Goal: Task Accomplishment & Management: Use online tool/utility

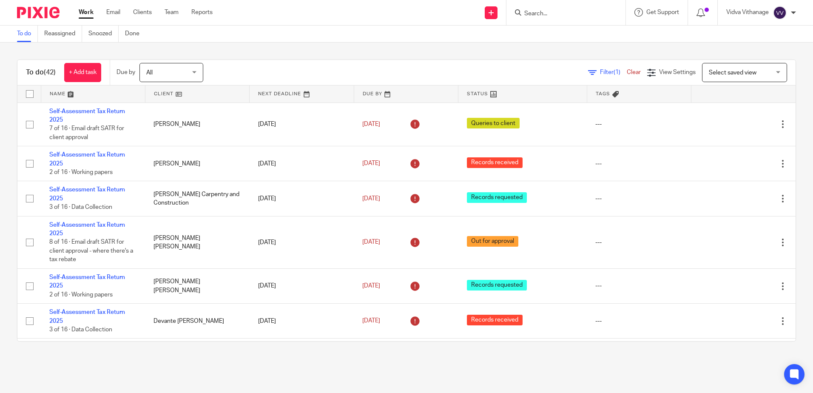
click at [588, 9] on form at bounding box center [569, 12] width 91 height 11
click at [558, 13] on input "Search" at bounding box center [562, 14] width 77 height 8
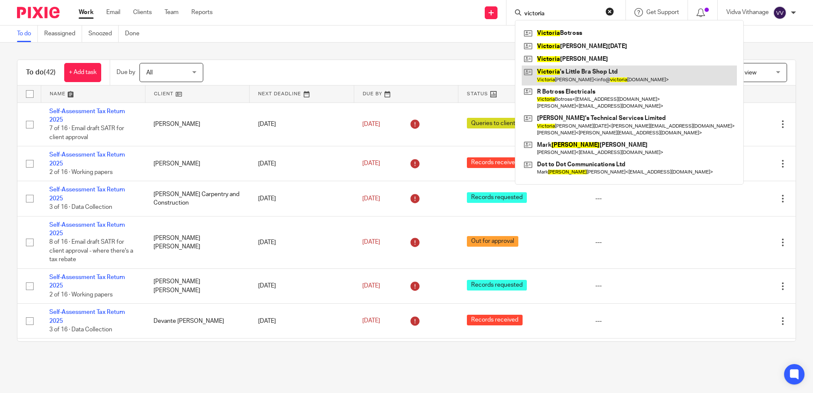
type input "victoria"
click at [582, 75] on link at bounding box center [629, 76] width 215 height 20
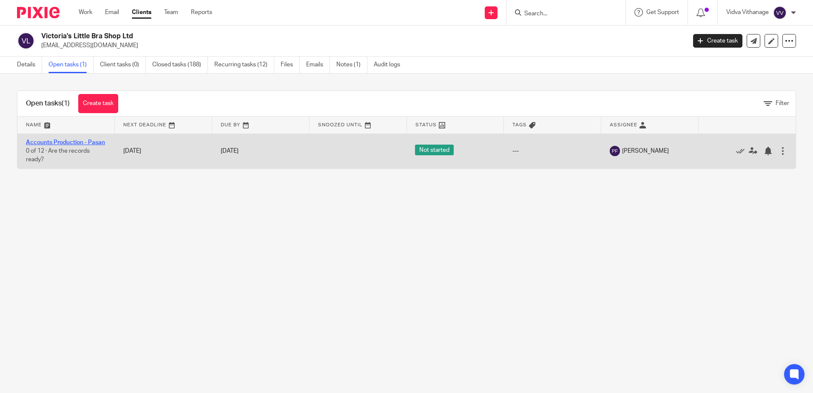
click at [75, 143] on link "Accounts Production - Pasan" at bounding box center [65, 143] width 79 height 6
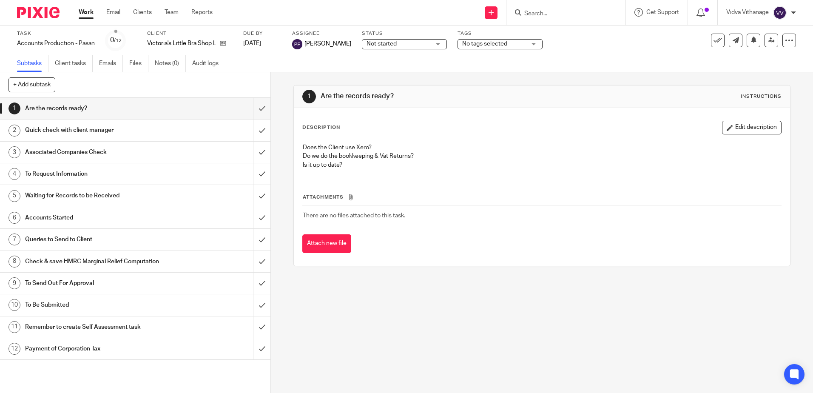
click at [404, 42] on span "Not started" at bounding box center [399, 44] width 64 height 9
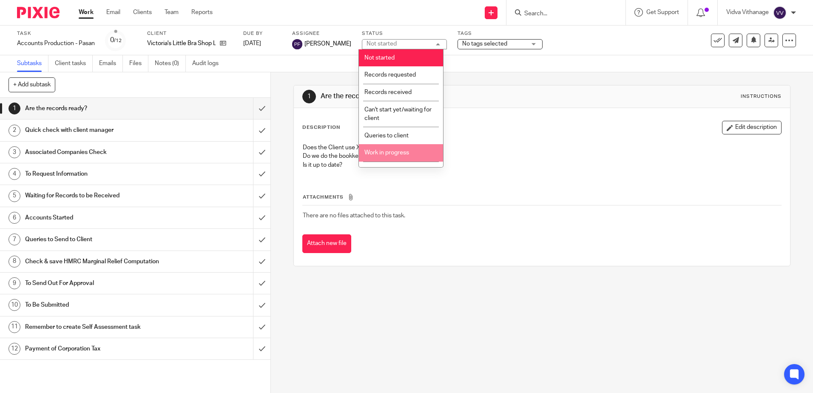
scroll to position [3, 0]
click at [392, 147] on span "Work in progress" at bounding box center [387, 149] width 45 height 6
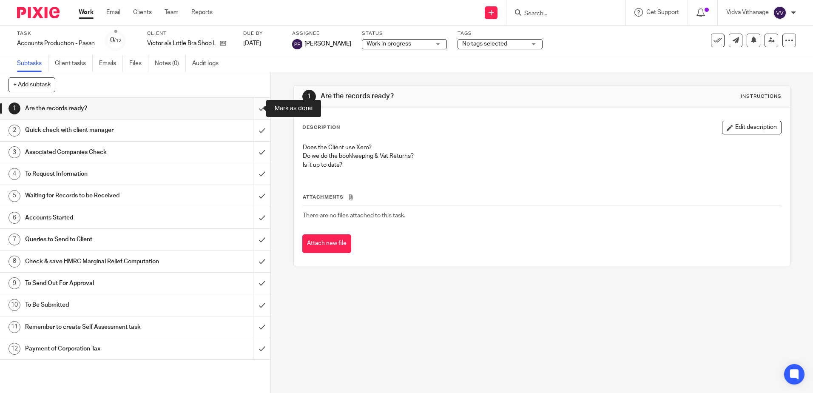
click at [254, 108] on input "submit" at bounding box center [135, 108] width 271 height 21
click at [256, 132] on input "submit" at bounding box center [135, 130] width 271 height 21
click at [256, 151] on input "submit" at bounding box center [135, 152] width 271 height 21
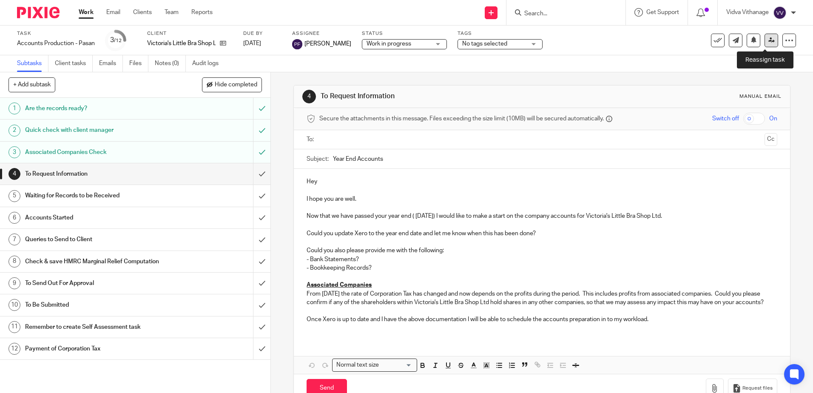
click at [769, 40] on icon at bounding box center [772, 40] width 6 height 6
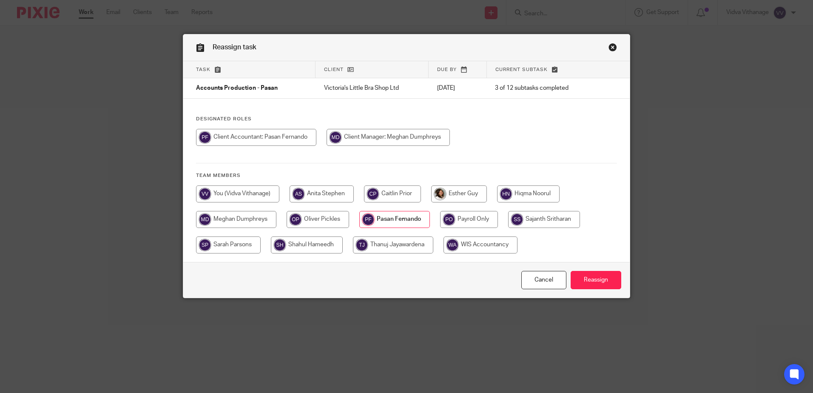
click at [268, 195] on input "radio" at bounding box center [237, 193] width 83 height 17
radio input "true"
click at [591, 279] on input "Reassign" at bounding box center [596, 280] width 51 height 18
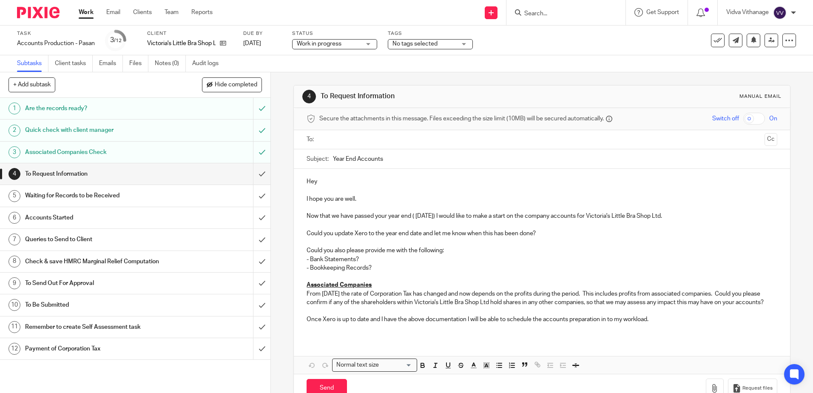
click at [430, 136] on input "text" at bounding box center [541, 140] width 439 height 10
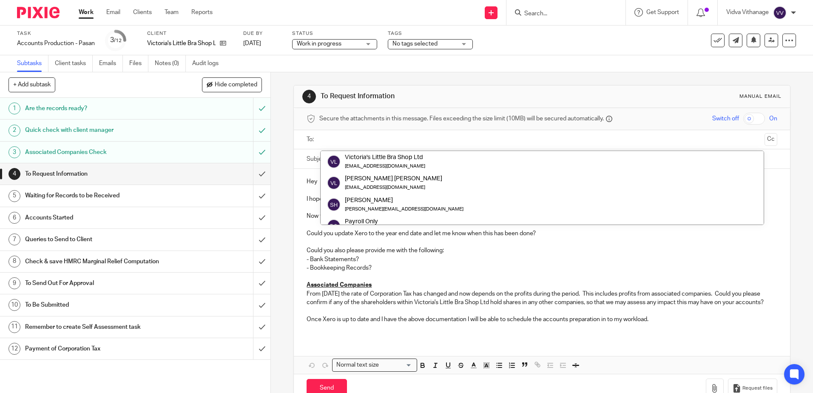
click at [352, 270] on p "- Bookkeeping Records?" at bounding box center [542, 268] width 470 height 9
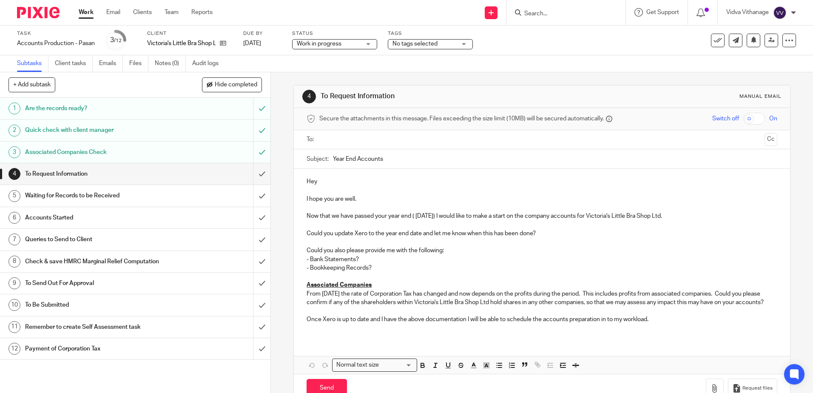
drag, startPoint x: 376, startPoint y: 162, endPoint x: 304, endPoint y: 158, distance: 72.4
click at [307, 158] on div "Subject: Year End Accounts" at bounding box center [542, 158] width 470 height 19
drag, startPoint x: 146, startPoint y: 44, endPoint x: 226, endPoint y: 48, distance: 79.6
click at [226, 48] on div "Task Accounts Production - Pasan Save Accounts Production - Pasan 3 /12 Client …" at bounding box center [342, 40] width 650 height 20
copy div "Victoria's Little Bra Shop Ltd"
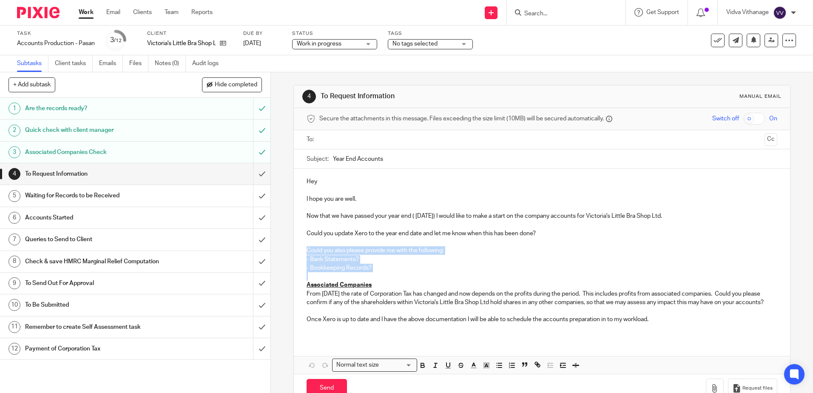
drag, startPoint x: 297, startPoint y: 250, endPoint x: 391, endPoint y: 278, distance: 98.2
click at [391, 278] on div "Hey I hope you are well. Now that we have passed your year end ( [DATE]) I woul…" at bounding box center [542, 254] width 496 height 170
copy div "Could you also please provide me with the following: - Bank Statements? - Bookk…"
